Goal: Information Seeking & Learning: Learn about a topic

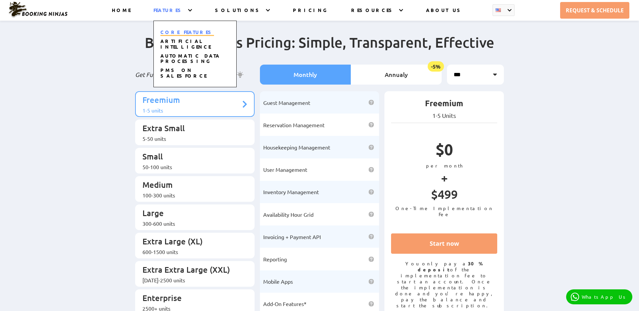
click at [196, 32] on link "CORE FEATURES" at bounding box center [187, 32] width 54 height 7
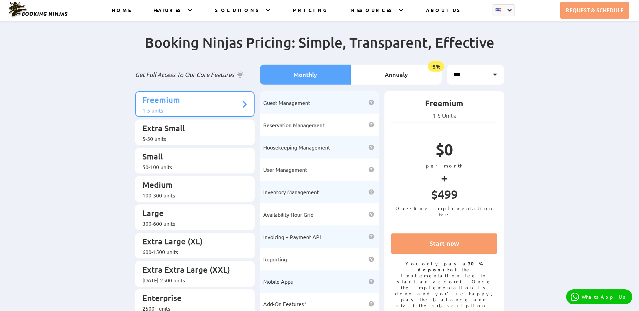
click at [111, 100] on div "Booking Ninjas Pricing: Simple, Transparent, Effective Get Full Access To Our C…" at bounding box center [319, 175] width 639 height 311
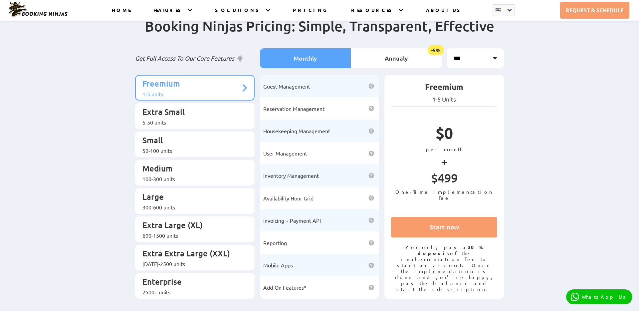
scroll to position [17, 0]
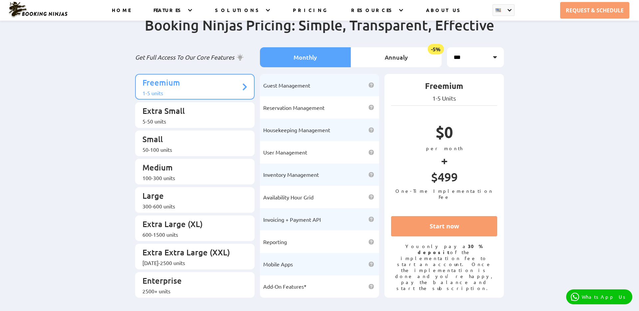
click at [113, 135] on div "Booking Ninjas Pricing: Simple, Transparent, Effective Get Full Access To Our C…" at bounding box center [319, 158] width 639 height 311
click at [116, 132] on div "Booking Ninjas Pricing: Simple, Transparent, Effective Get Full Access To Our C…" at bounding box center [319, 158] width 639 height 311
click at [117, 137] on div "Booking Ninjas Pricing: Simple, Transparent, Effective Get Full Access To Our C…" at bounding box center [319, 158] width 639 height 311
click at [112, 149] on div "Booking Ninjas Pricing: Simple, Transparent, Effective Get Full Access To Our C…" at bounding box center [319, 158] width 639 height 311
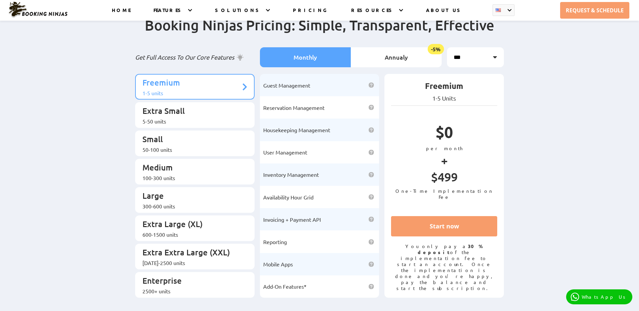
click at [112, 149] on div "Booking Ninjas Pricing: Simple, Transparent, Effective Get Full Access To Our C…" at bounding box center [319, 158] width 639 height 311
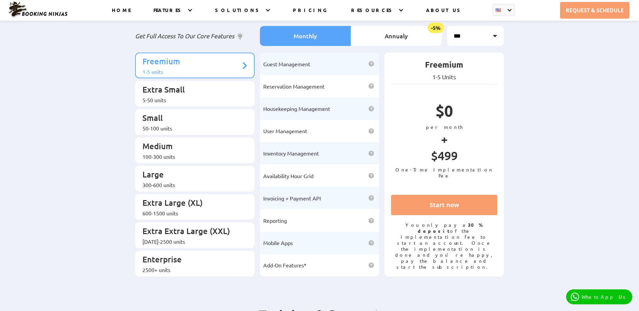
scroll to position [39, 0]
click at [108, 125] on div "Booking Ninjas Pricing: Simple, Transparent, Effective Get Full Access To Our C…" at bounding box center [319, 136] width 639 height 311
click at [104, 138] on div "Booking Ninjas Pricing: Simple, Transparent, Effective Get Full Access To Our C…" at bounding box center [319, 136] width 639 height 311
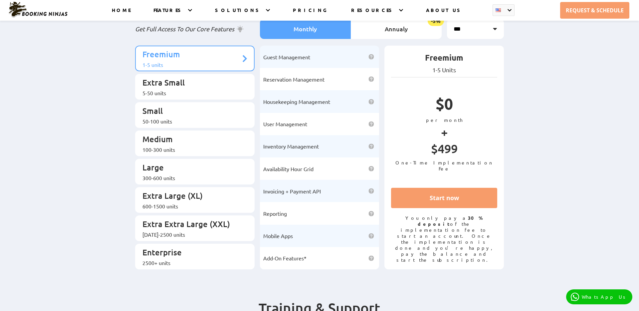
scroll to position [46, 0]
click at [109, 169] on div "Booking Ninjas Pricing: Simple, Transparent, Effective Get Full Access To Our C…" at bounding box center [319, 129] width 639 height 311
click at [101, 169] on div "Booking Ninjas Pricing: Simple, Transparent, Effective Get Full Access To Our C…" at bounding box center [319, 129] width 639 height 311
click at [92, 160] on div "Booking Ninjas Pricing: Simple, Transparent, Effective Get Full Access To Our C…" at bounding box center [319, 129] width 639 height 311
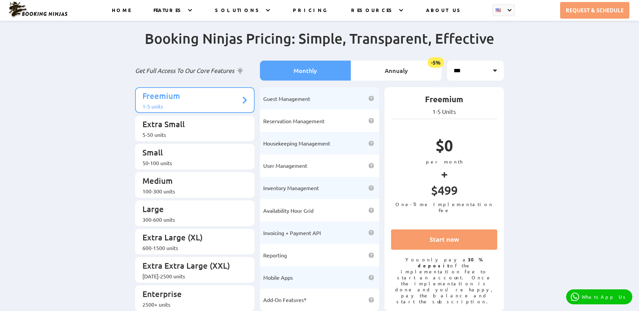
scroll to position [0, 0]
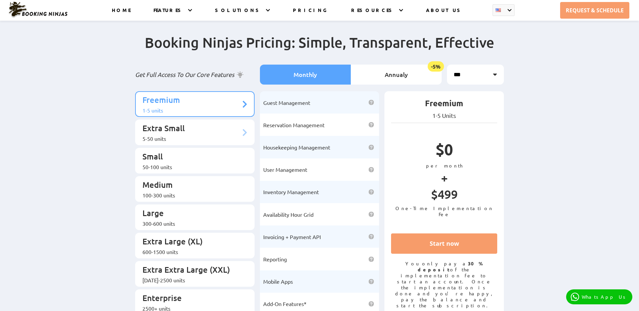
click at [190, 123] on p "Extra Small" at bounding box center [191, 129] width 98 height 12
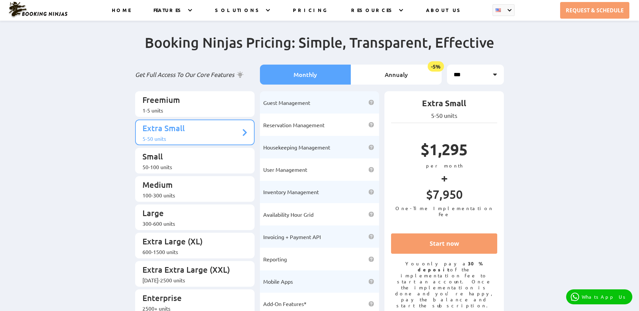
click at [96, 141] on div "Booking Ninjas Pricing: Simple, Transparent, Effective Get Full Access To Our C…" at bounding box center [319, 175] width 639 height 311
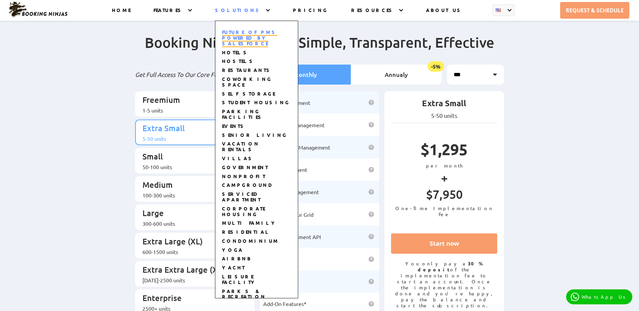
click at [278, 33] on link "Future of PMS Powered by Salesforce" at bounding box center [250, 38] width 56 height 18
